Goal: Navigation & Orientation: Find specific page/section

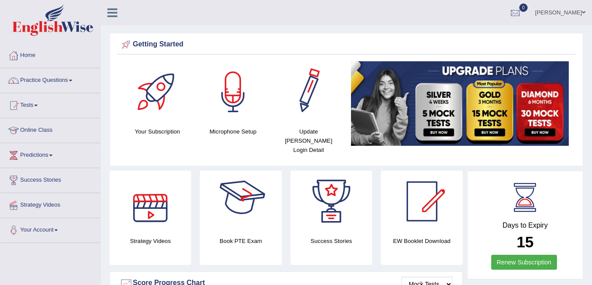
click at [279, 94] on div at bounding box center [308, 91] width 61 height 61
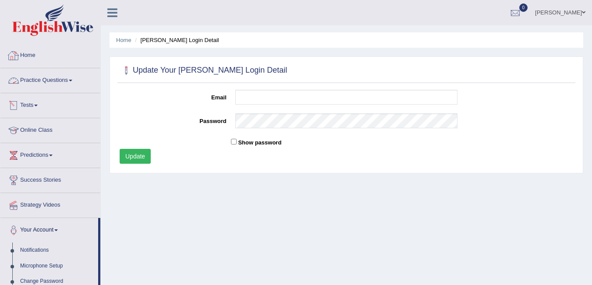
click at [49, 60] on link "Home" at bounding box center [50, 54] width 100 height 22
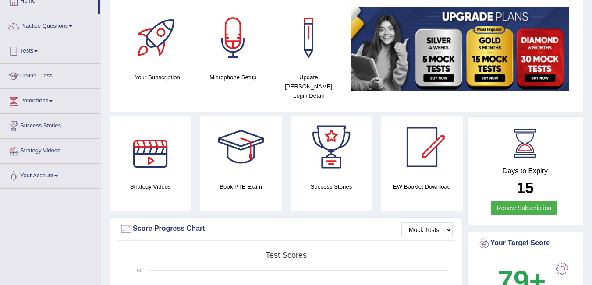
scroll to position [88, 0]
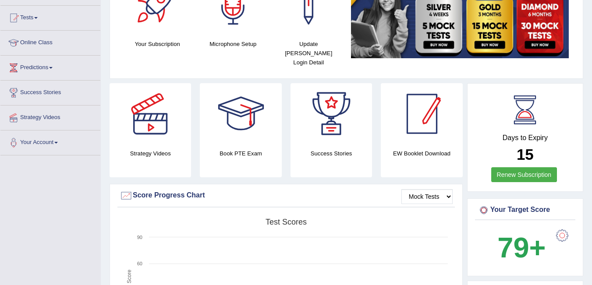
click at [427, 134] on div at bounding box center [421, 113] width 61 height 61
click at [420, 131] on div at bounding box center [421, 113] width 61 height 61
